Goal: Task Accomplishment & Management: Complete application form

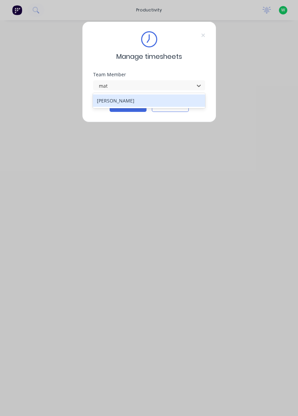
click at [158, 95] on div "[PERSON_NAME]" at bounding box center [149, 100] width 112 height 12
type input "mat"
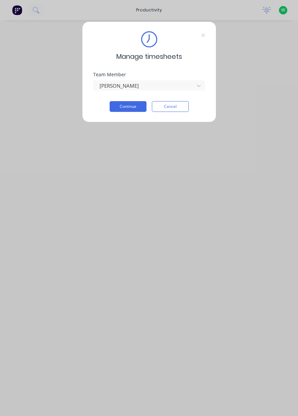
click at [132, 107] on button "Continue" at bounding box center [128, 106] width 37 height 11
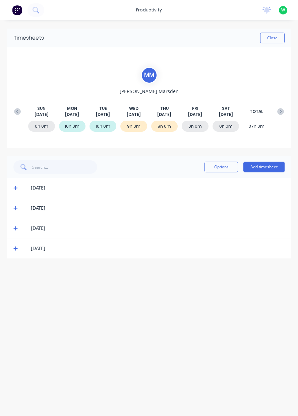
click at [268, 168] on button "Add timesheet" at bounding box center [264, 166] width 41 height 11
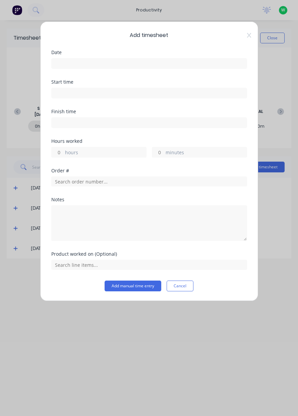
click at [187, 61] on input at bounding box center [149, 63] width 195 height 10
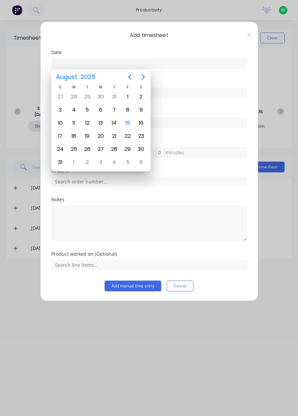
click at [129, 123] on div "15" at bounding box center [128, 123] width 10 height 10
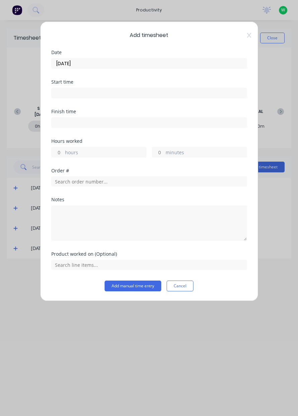
type input "15/08/2025"
click at [113, 155] on label "hours" at bounding box center [105, 153] width 81 height 8
click at [63, 155] on input "hours" at bounding box center [58, 152] width 12 height 10
type input "8"
click at [152, 190] on div "Order #" at bounding box center [149, 182] width 196 height 29
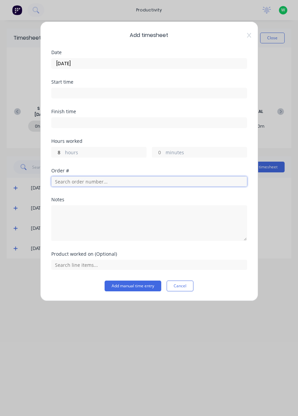
click at [174, 182] on input "text" at bounding box center [149, 181] width 196 height 10
type input "18751"
click at [101, 201] on div "Order # 18751 R& D Mining" at bounding box center [149, 202] width 185 height 14
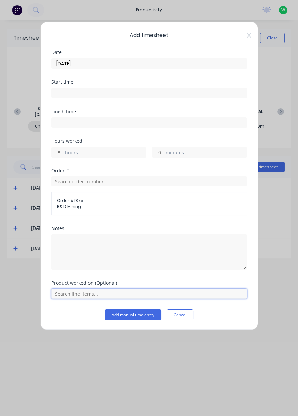
click at [109, 294] on input "text" at bounding box center [149, 293] width 196 height 10
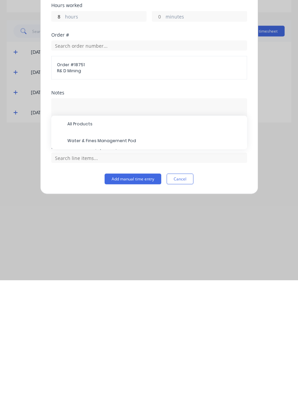
click at [141, 277] on span "Water & Fines Management Pod" at bounding box center [154, 277] width 175 height 6
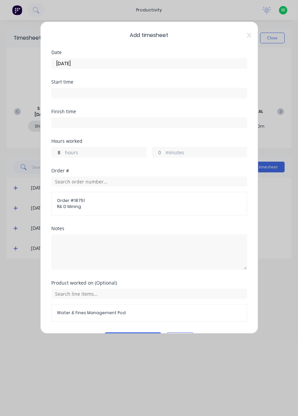
scroll to position [18, 0]
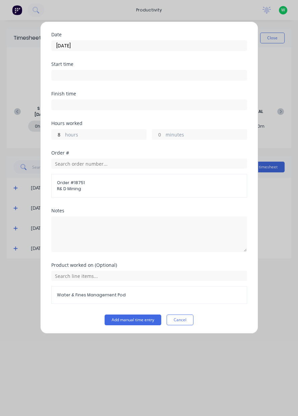
click at [132, 316] on button "Add manual time entry" at bounding box center [133, 319] width 57 height 11
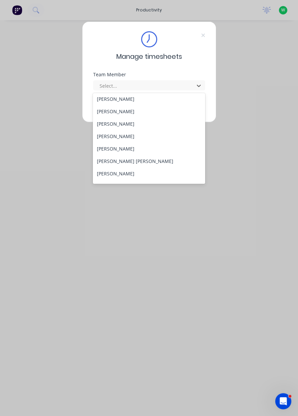
scroll to position [40, 0]
click at [115, 159] on div "Cooper Fox" at bounding box center [149, 160] width 112 height 12
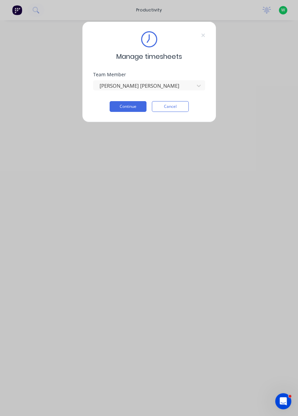
click at [128, 106] on button "Continue" at bounding box center [128, 106] width 37 height 11
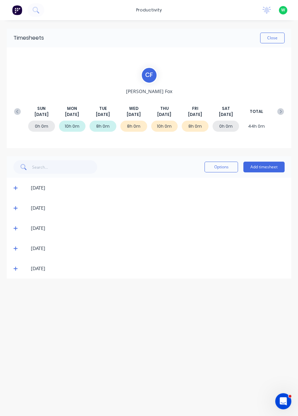
click at [15, 269] on icon at bounding box center [15, 269] width 4 height 4
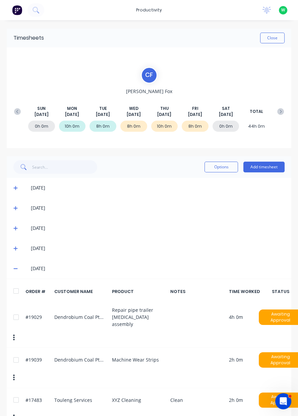
click at [276, 38] on button "Close" at bounding box center [272, 38] width 25 height 11
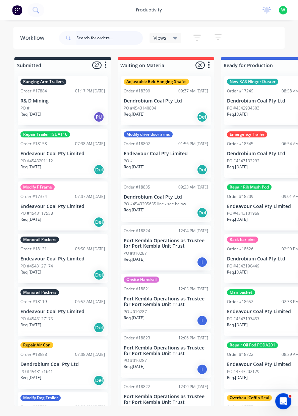
click at [93, 36] on input "text" at bounding box center [110, 37] width 66 height 13
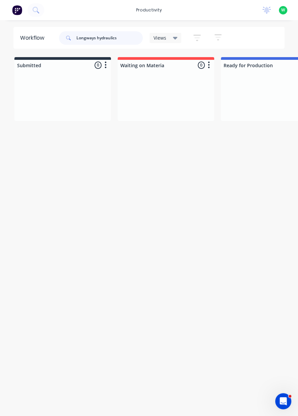
click at [95, 40] on input "Longways hydraulics" at bounding box center [110, 37] width 66 height 13
type input "Longwall hydraulics"
